Goal: Task Accomplishment & Management: Use online tool/utility

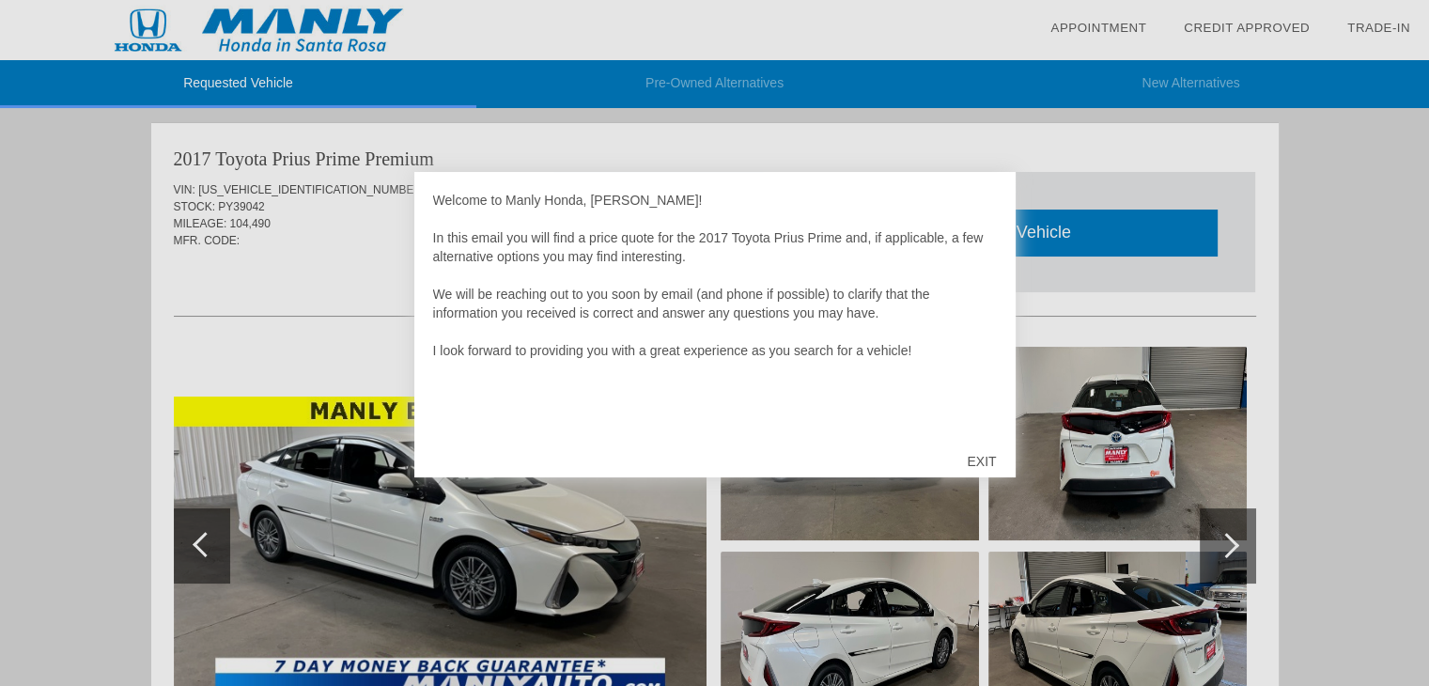
click at [984, 470] on div "EXIT" at bounding box center [981, 461] width 67 height 56
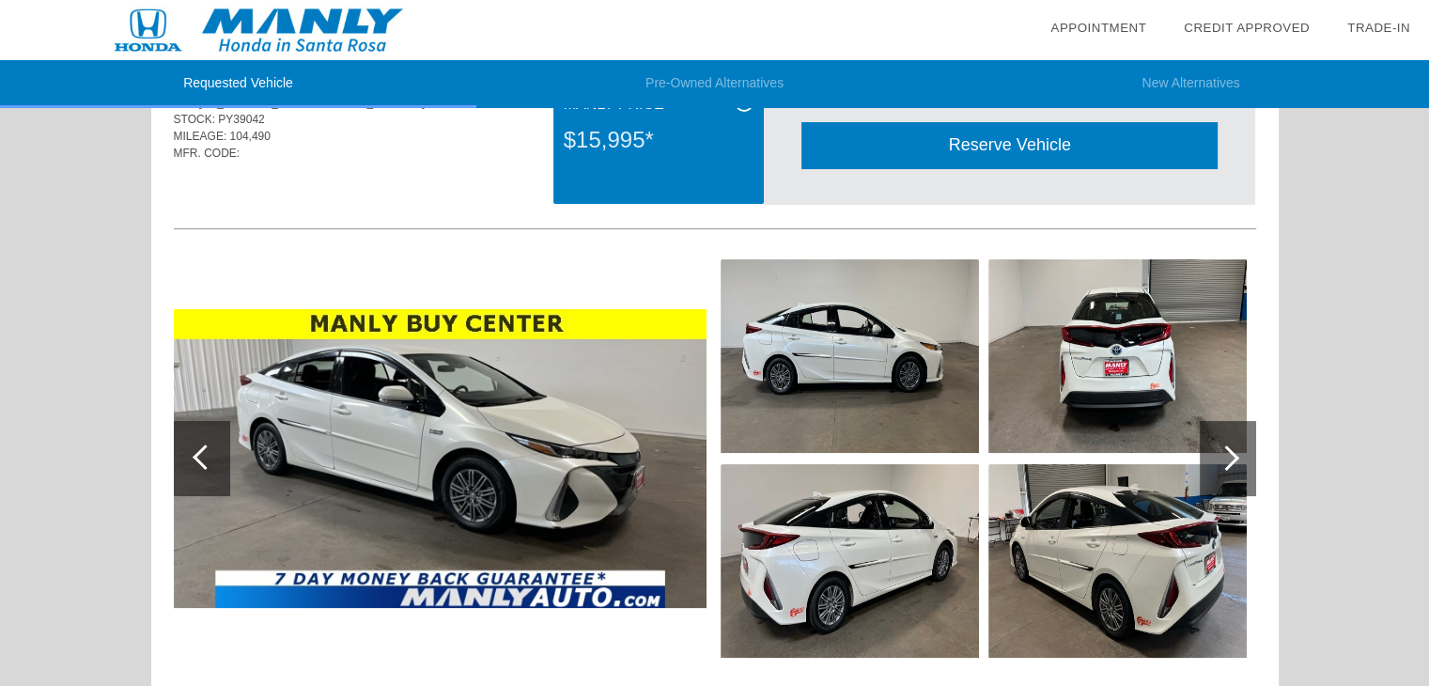
scroll to position [86, 0]
click at [1221, 476] on div at bounding box center [1228, 458] width 56 height 75
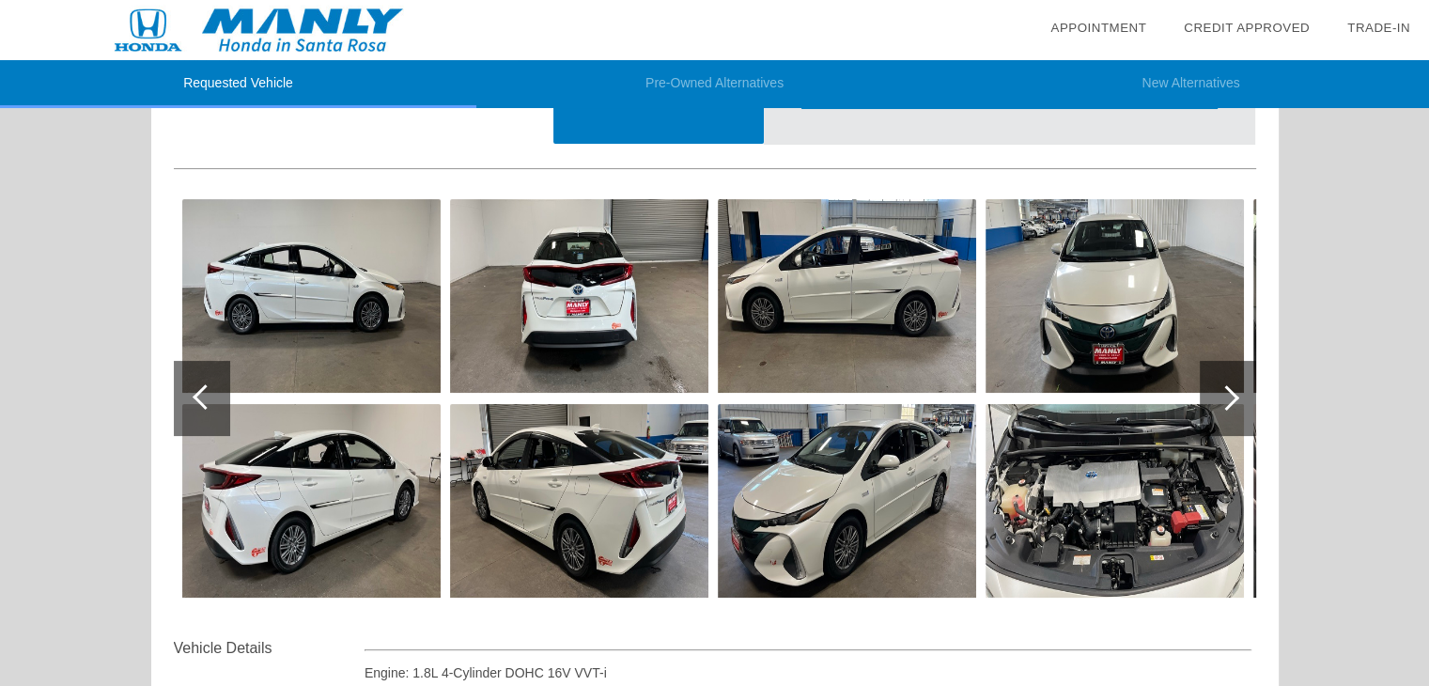
scroll to position [150, 0]
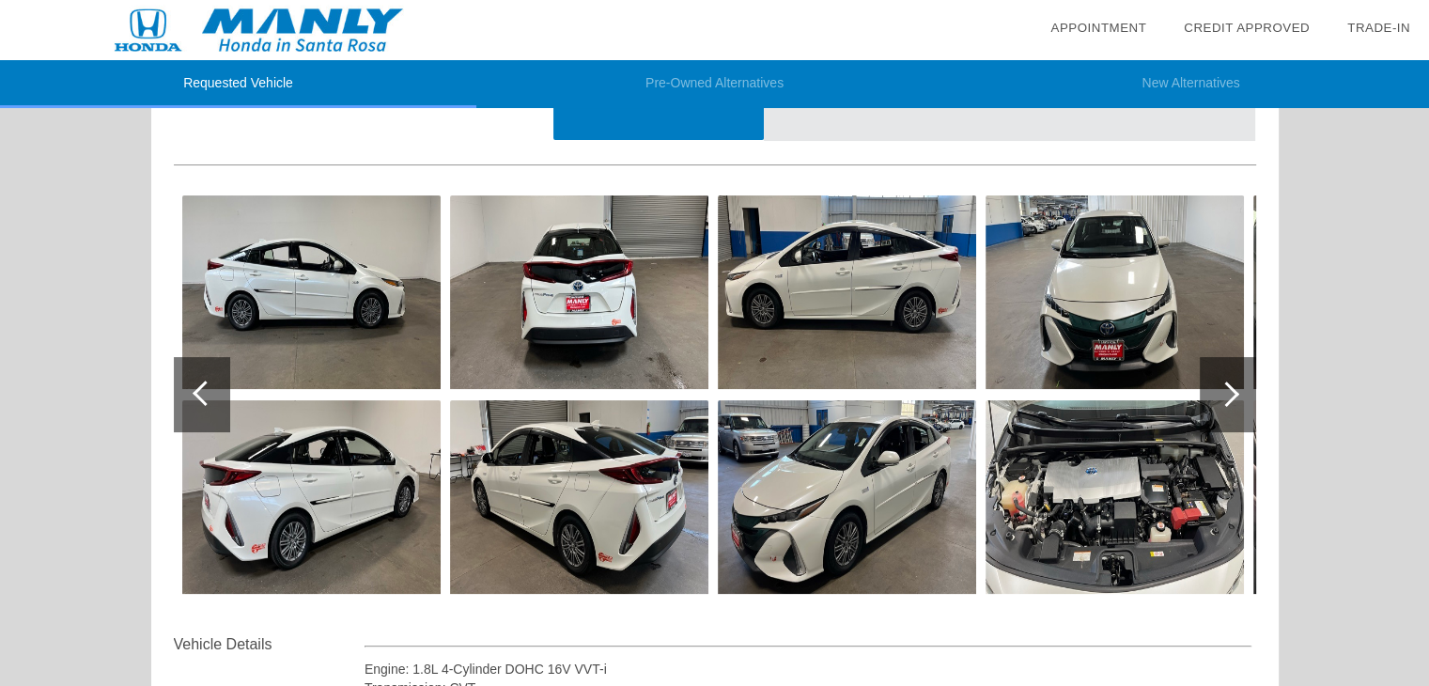
click at [1244, 398] on div at bounding box center [1228, 394] width 56 height 75
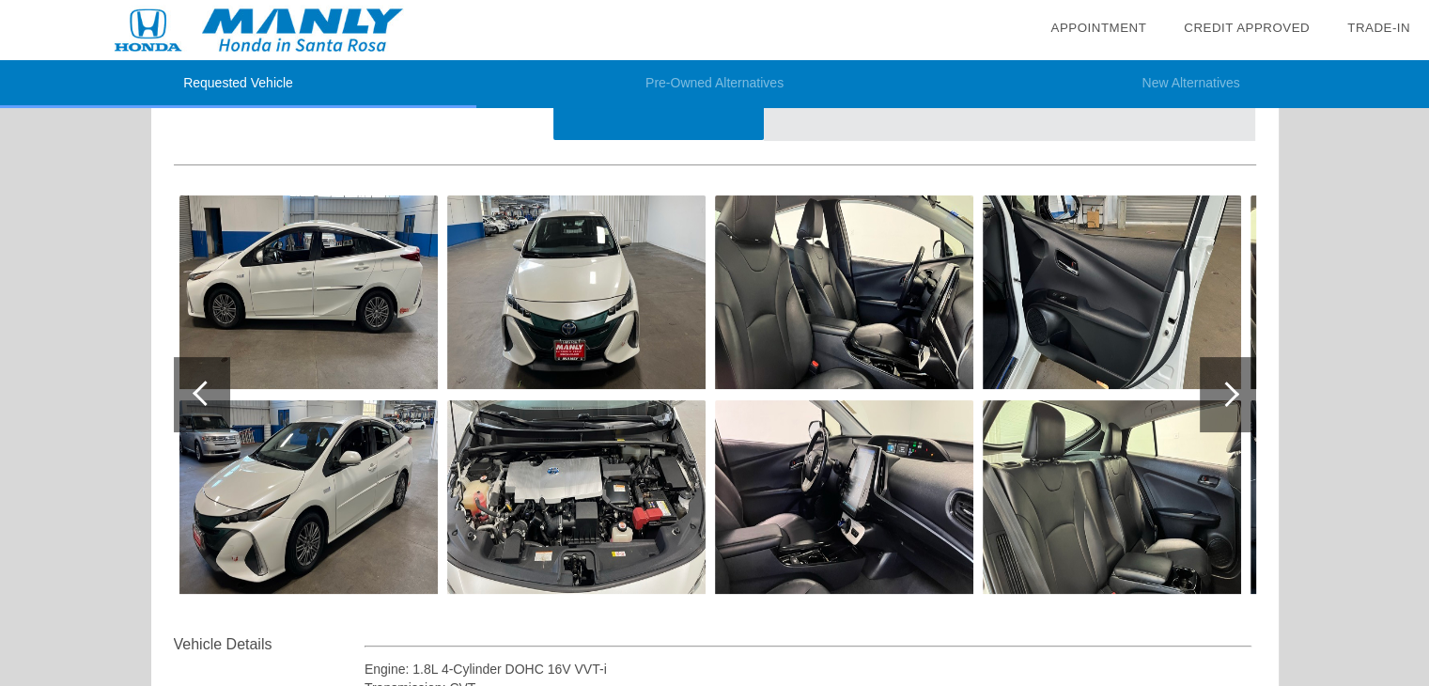
click at [1228, 398] on div at bounding box center [1226, 393] width 25 height 25
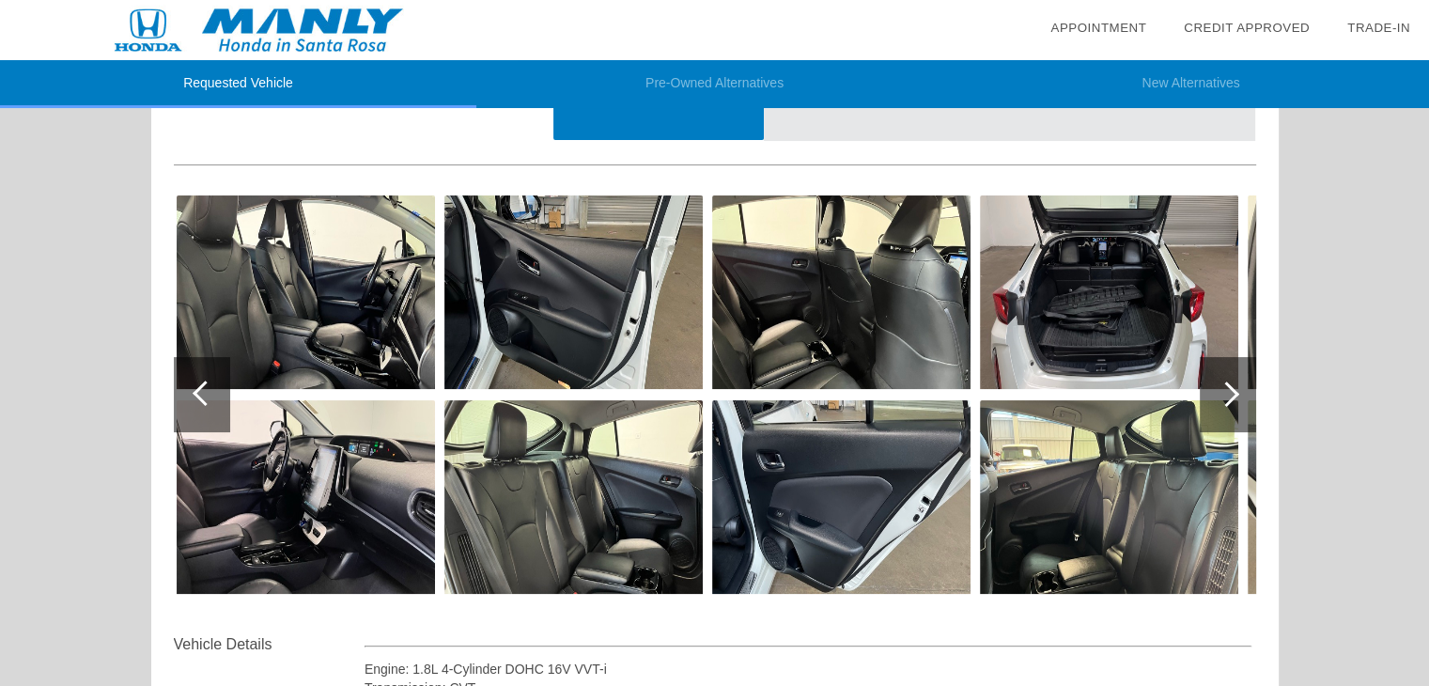
click at [1228, 398] on div at bounding box center [1226, 393] width 25 height 25
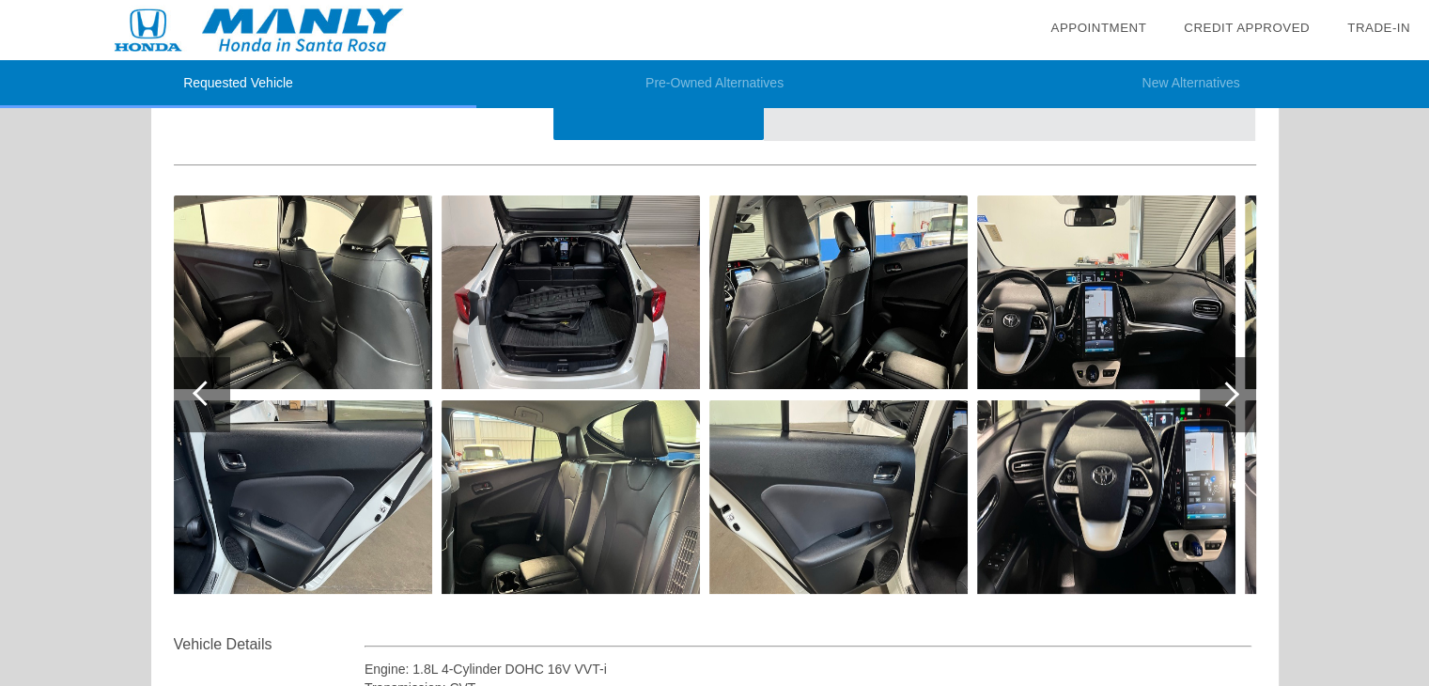
click at [1228, 398] on div at bounding box center [1226, 393] width 25 height 25
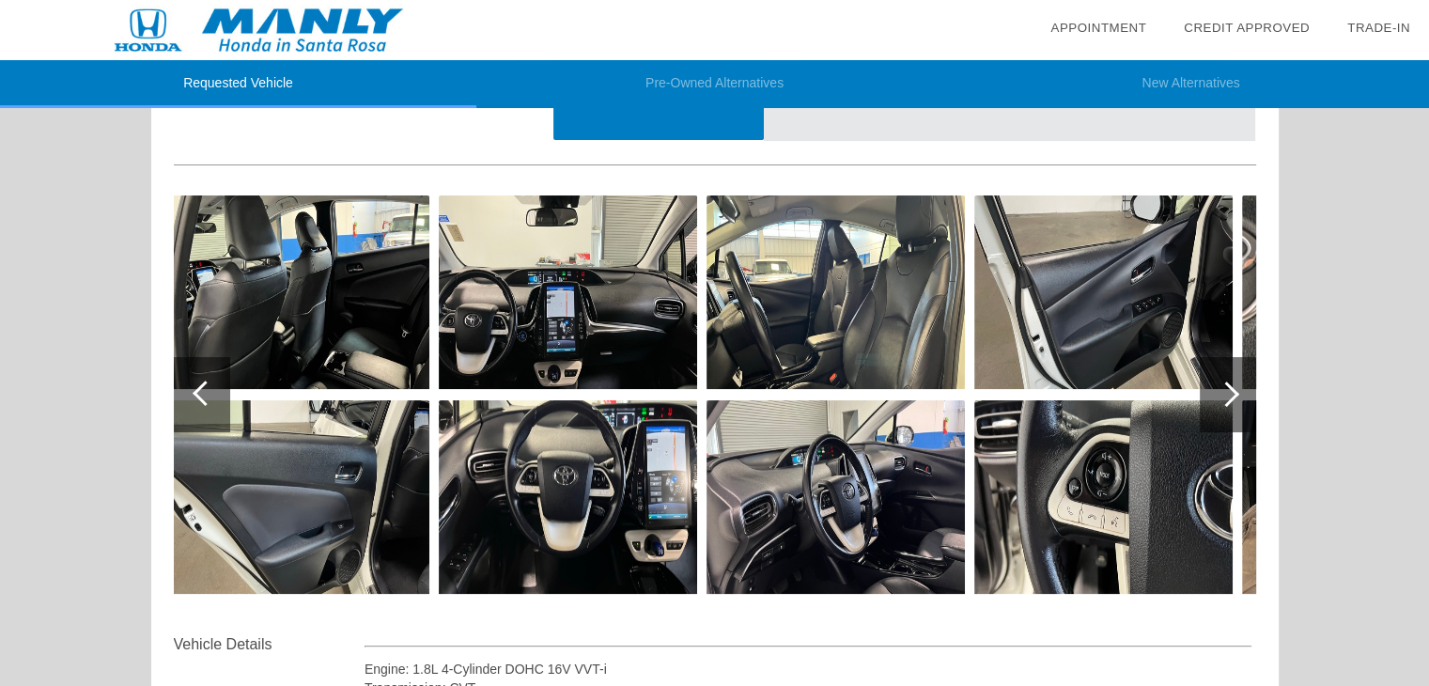
click at [1228, 398] on div at bounding box center [1226, 393] width 25 height 25
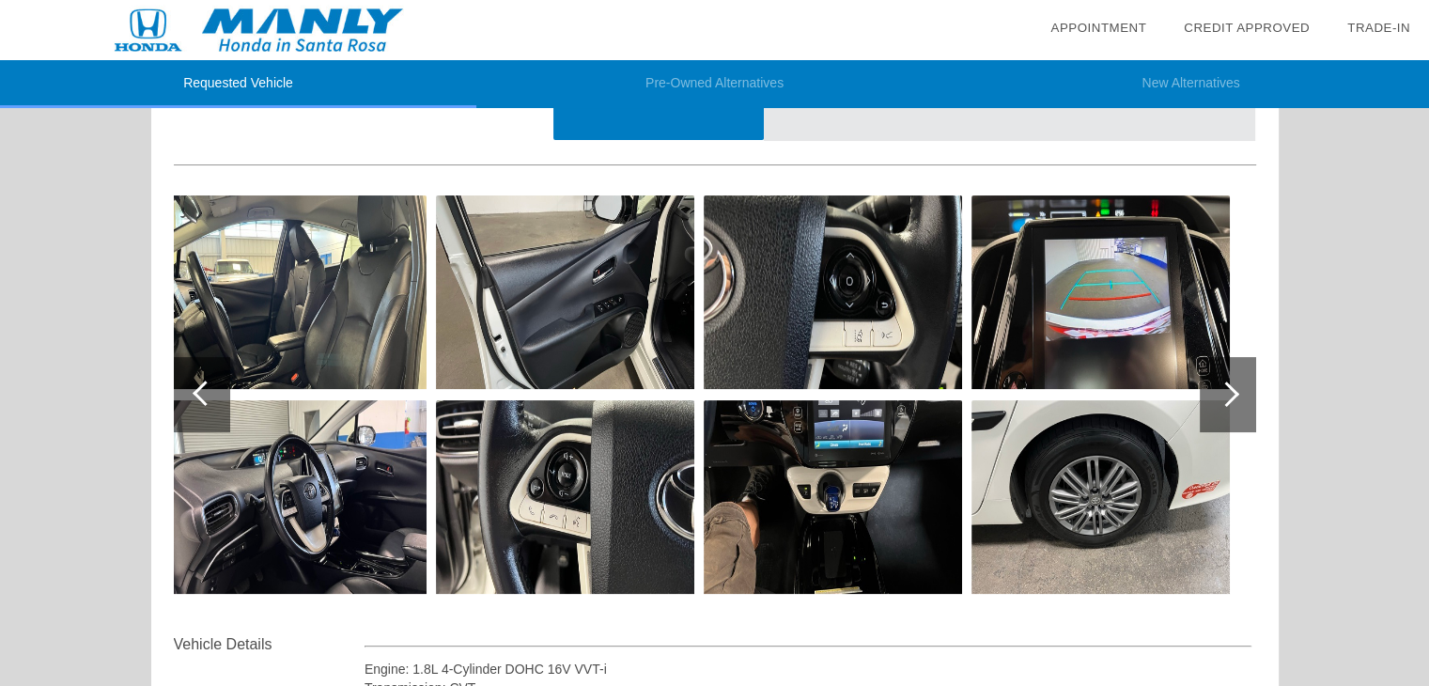
click at [1228, 398] on div at bounding box center [1226, 393] width 25 height 25
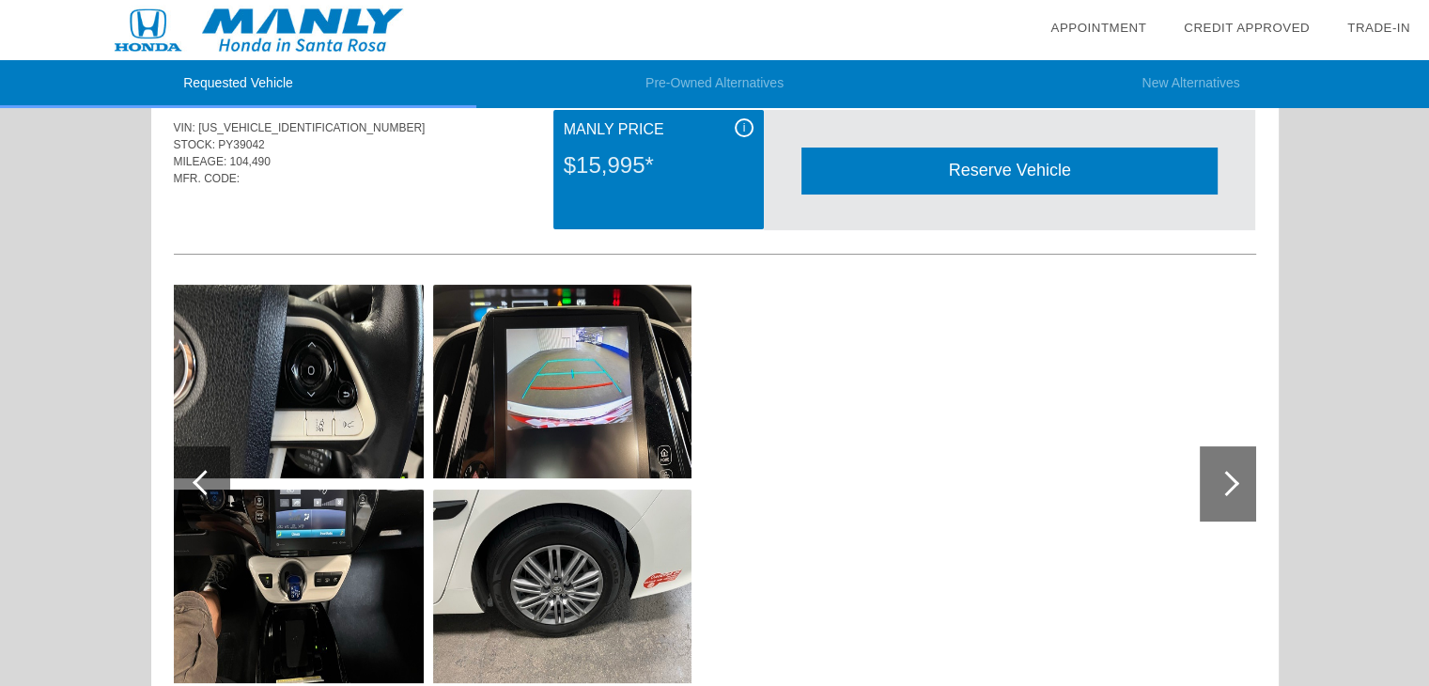
scroll to position [0, 0]
